Goal: Check status: Check status

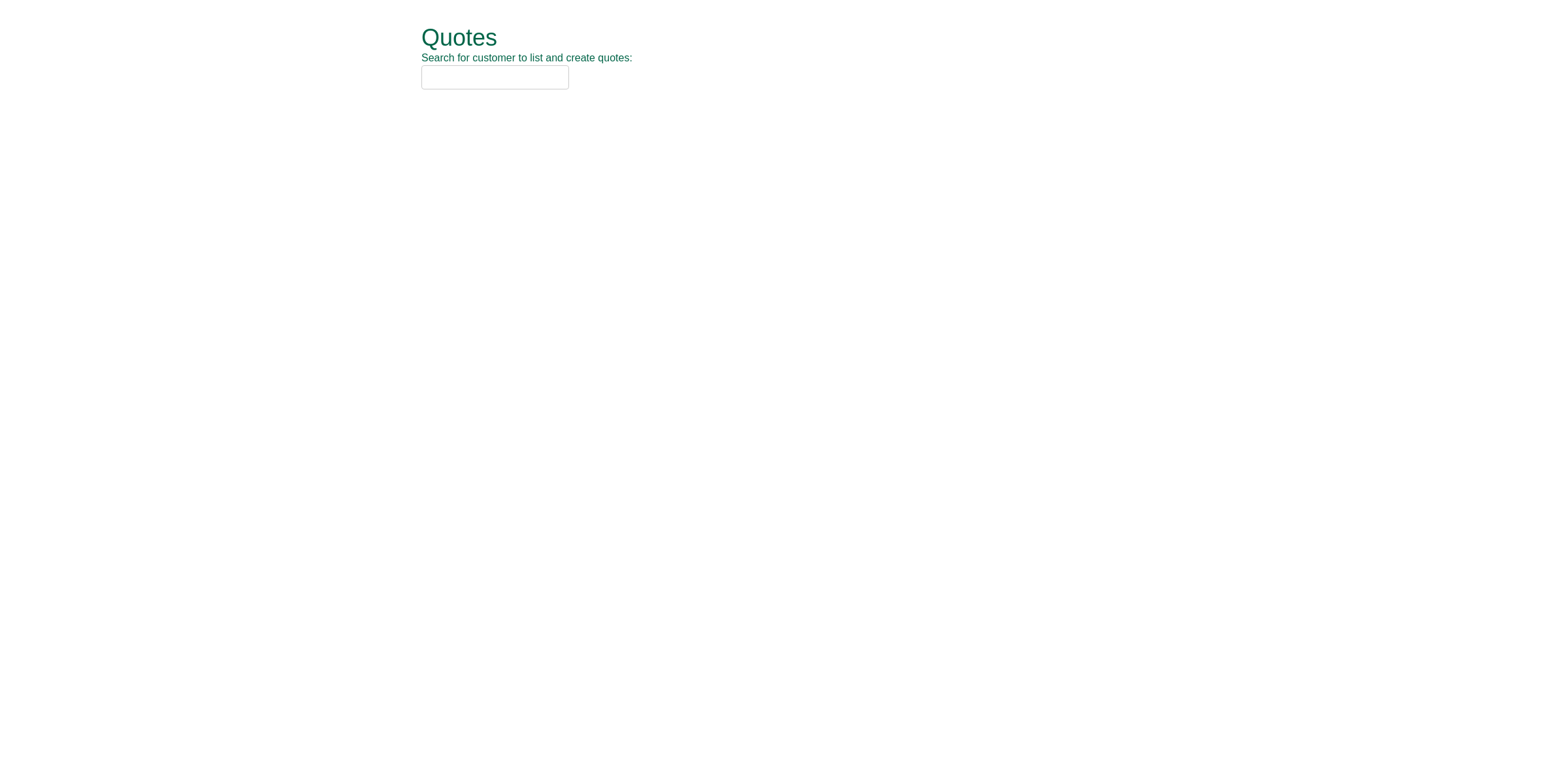
click at [469, 77] on input "text" at bounding box center [495, 77] width 148 height 24
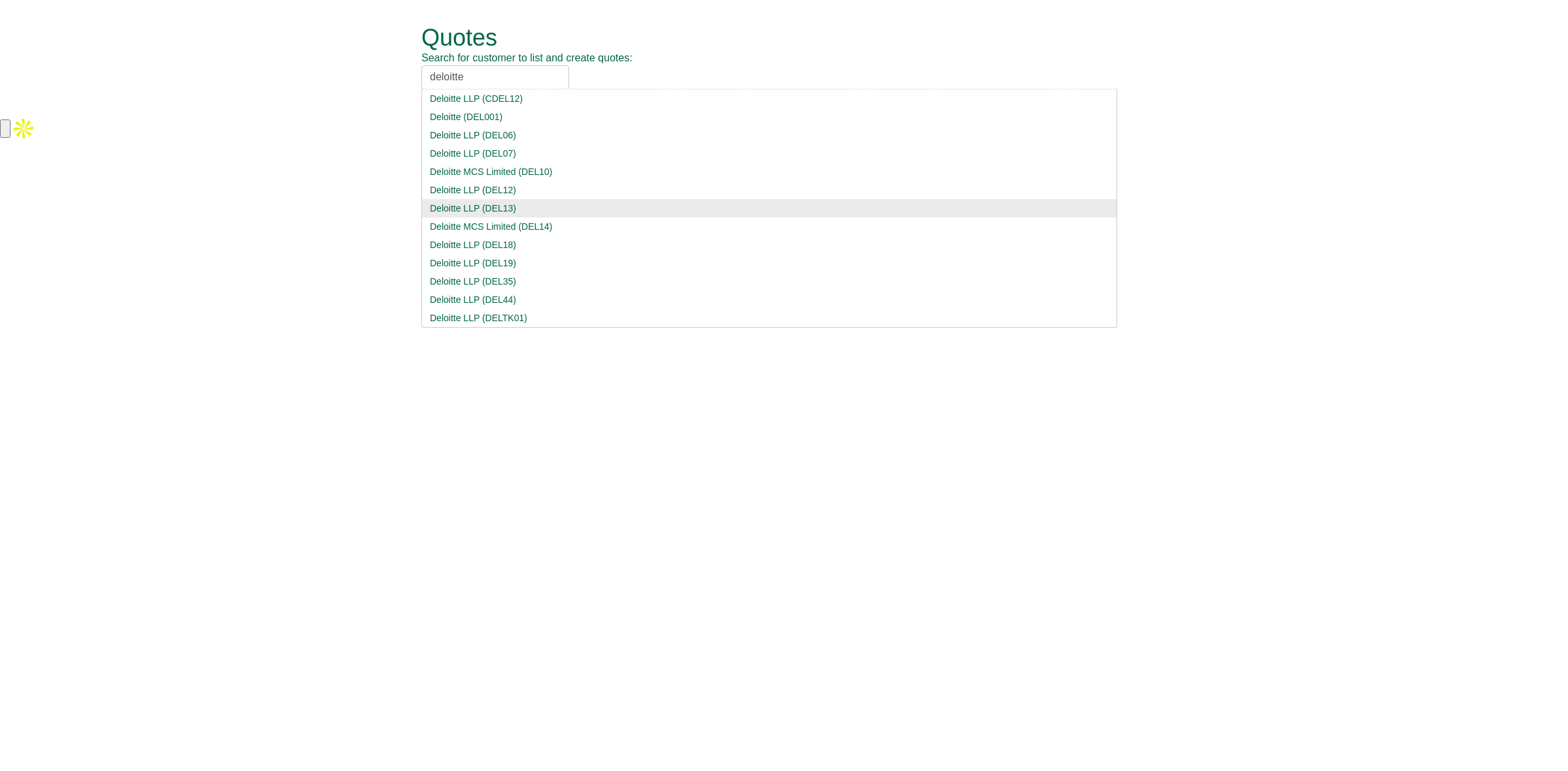
type input "deloitte"
click at [521, 212] on div "Deloitte LLP (DEL13)" at bounding box center [770, 208] width 679 height 13
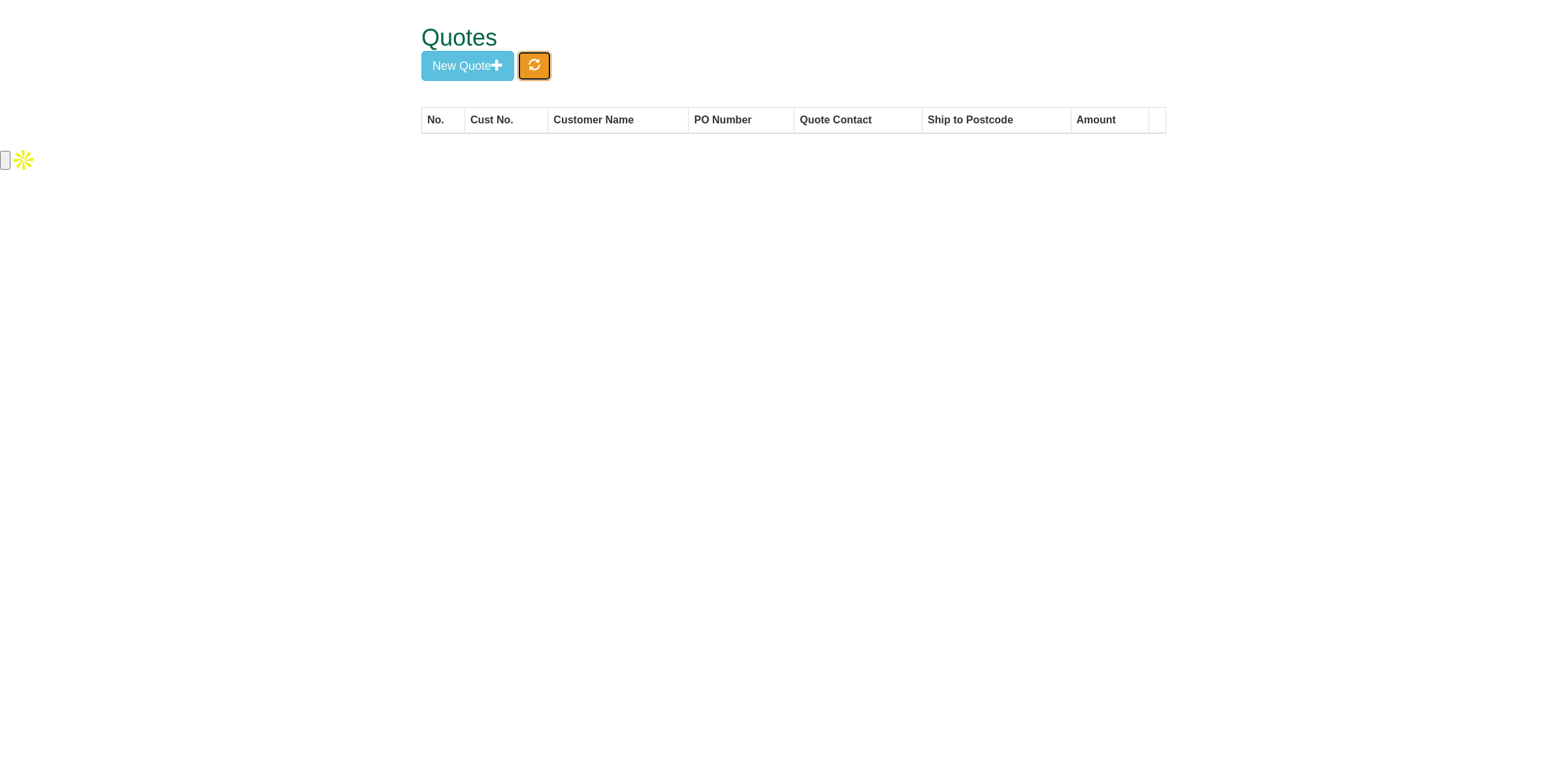
click at [546, 67] on button "button" at bounding box center [535, 66] width 34 height 30
click at [362, 173] on html "Quotes Search for customer to list and create quotes: Deloitte LLP Deloitte LLP…" at bounding box center [784, 86] width 1568 height 173
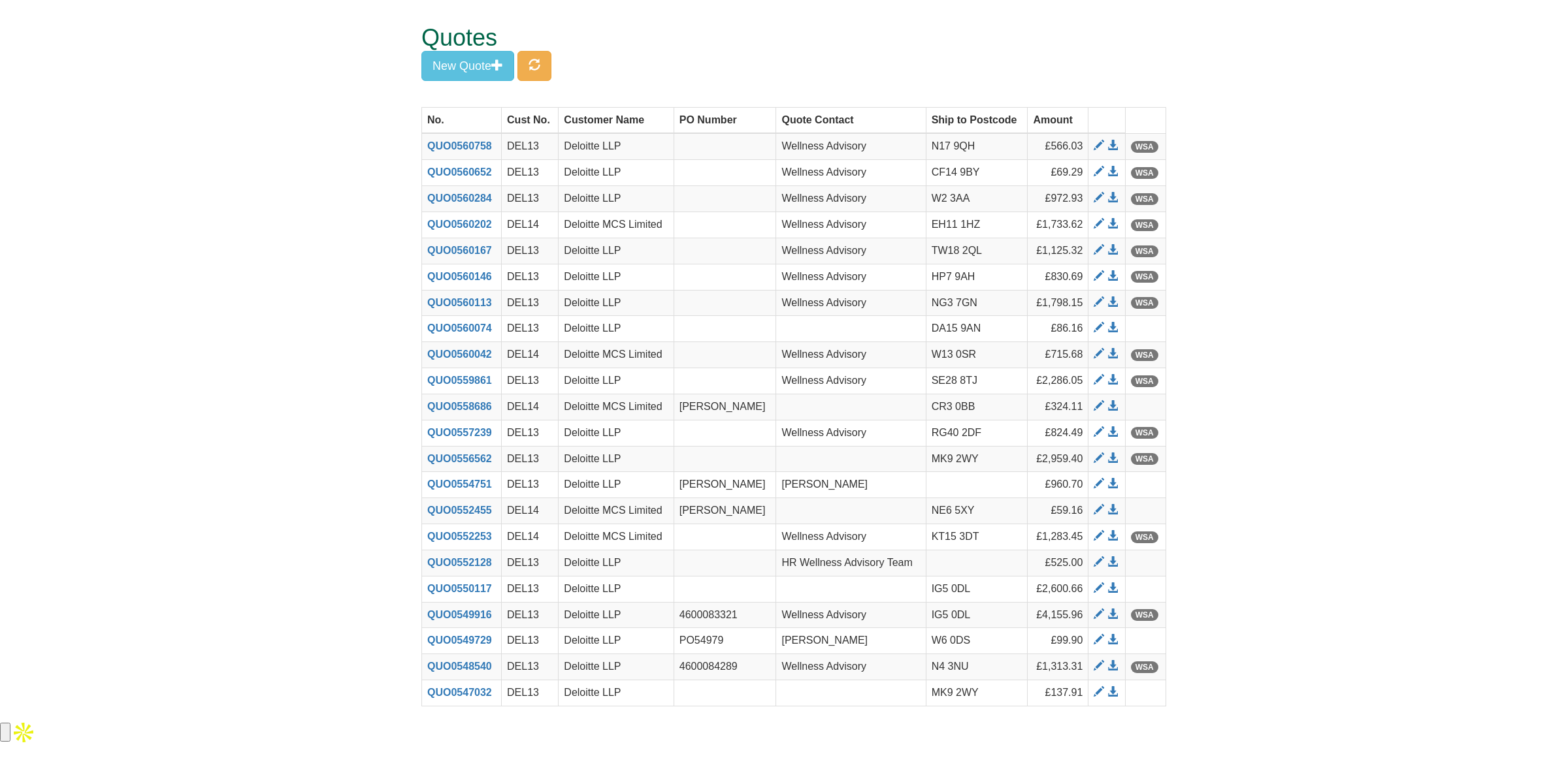
click at [1260, 115] on form "Quotes Search for customer to list and create quotes: Deloitte LLP Deloitte LLP…" at bounding box center [784, 360] width 1568 height 720
click at [1415, 260] on form "Quotes Search for customer to list and create quotes: Deloitte LLP Deloitte LLP…" at bounding box center [784, 360] width 1568 height 720
click at [1112, 142] on span at bounding box center [1112, 145] width 10 height 10
click at [1109, 224] on span at bounding box center [1112, 223] width 10 height 10
click at [1112, 255] on span at bounding box center [1112, 249] width 10 height 10
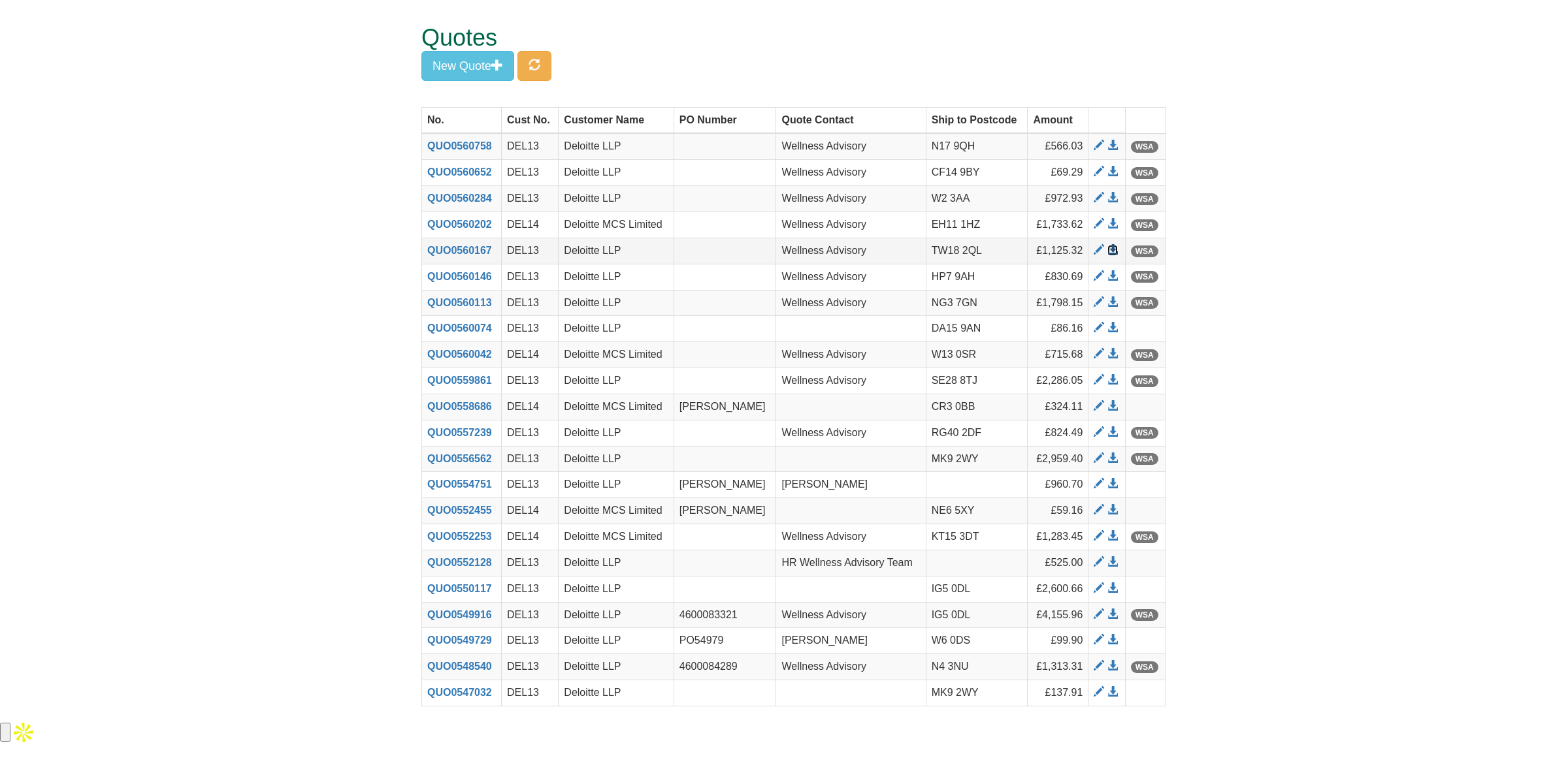
click at [1109, 249] on span at bounding box center [1112, 249] width 10 height 10
